Goal: Task Accomplishment & Management: Use online tool/utility

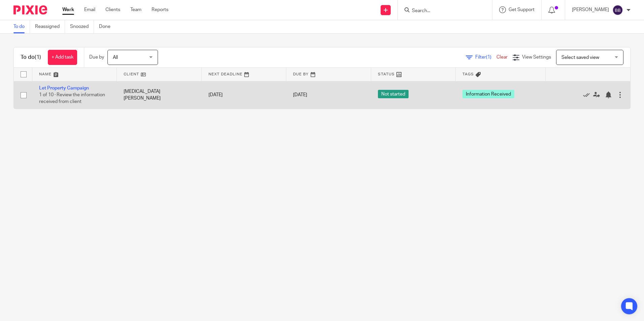
click at [198, 94] on td "[MEDICAL_DATA][PERSON_NAME]" at bounding box center [159, 95] width 85 height 28
click at [198, 104] on td "[MEDICAL_DATA][PERSON_NAME]" at bounding box center [159, 95] width 85 height 28
click at [198, 104] on td "[PERSON_NAME]" at bounding box center [159, 95] width 85 height 28
click at [74, 90] on link "Let Property Campaign" at bounding box center [64, 88] width 50 height 5
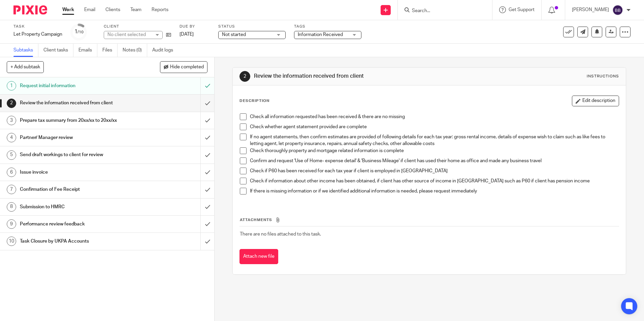
click at [124, 85] on h1 "Request initial information" at bounding box center [78, 86] width 116 height 10
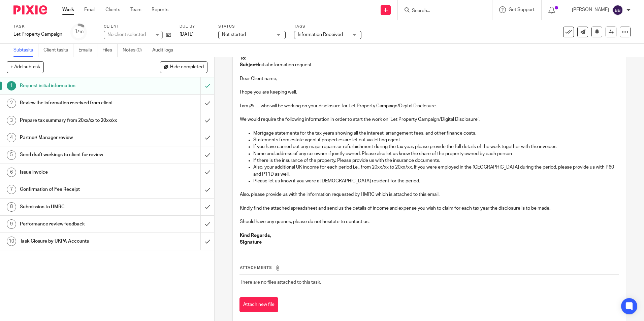
scroll to position [70, 0]
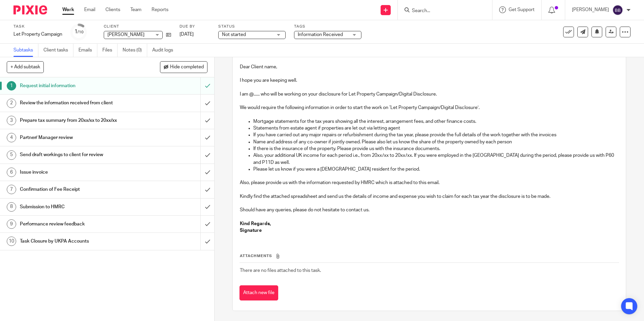
drag, startPoint x: 278, startPoint y: 123, endPoint x: 419, endPoint y: 171, distance: 148.6
click at [401, 145] on ul "Mortgage statements for the tax years showing all the interest, arrangement fee…" at bounding box center [429, 145] width 378 height 55
click at [436, 162] on p "Also, your additional UK income for each period i.e., from 20xx/xx to 20xx/xx. …" at bounding box center [435, 159] width 365 height 14
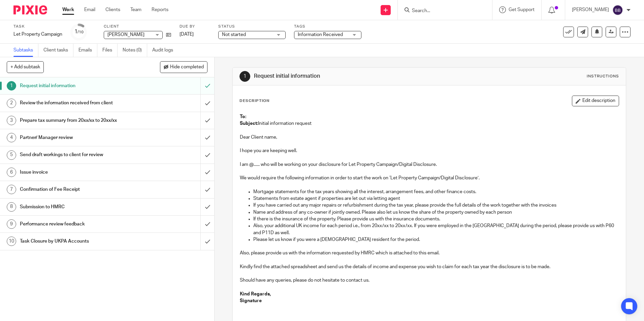
click at [369, 178] on p "We would require the following information in order to start the work on ‘Let P…" at bounding box center [429, 178] width 378 height 7
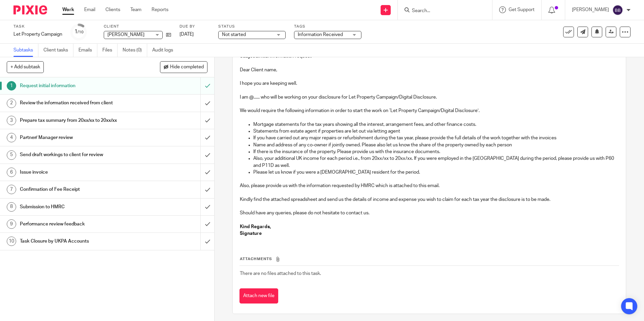
scroll to position [34, 0]
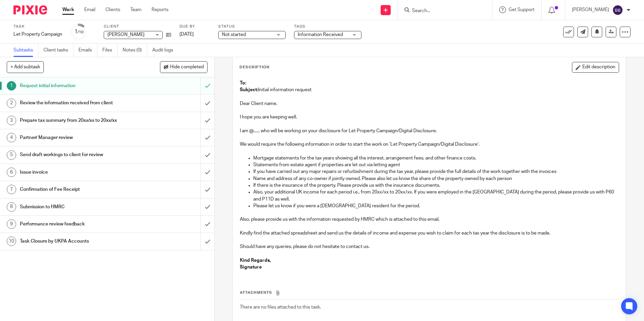
click at [75, 100] on h1 "Review the information received from client" at bounding box center [78, 103] width 116 height 10
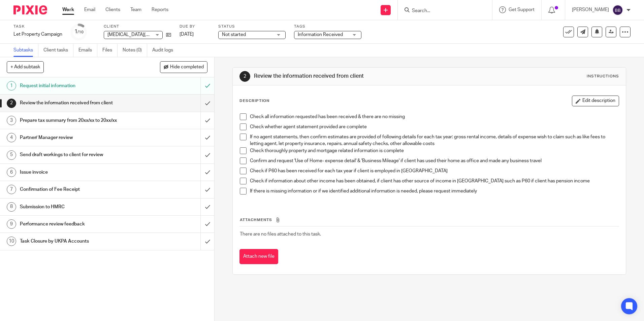
click at [128, 118] on h1 "Prepare tax summary from 20xx/xx to 20xx/xx" at bounding box center [78, 120] width 116 height 10
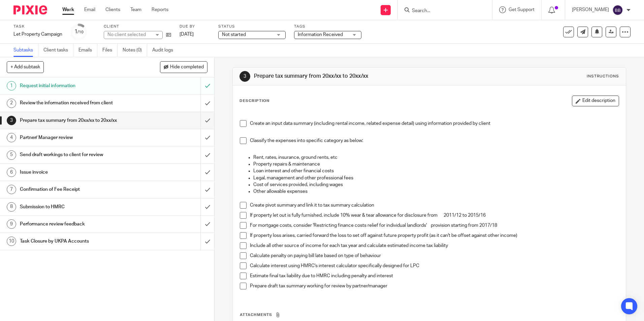
click at [115, 104] on h1 "Review the information received from client" at bounding box center [78, 103] width 116 height 10
